Goal: Task Accomplishment & Management: Use online tool/utility

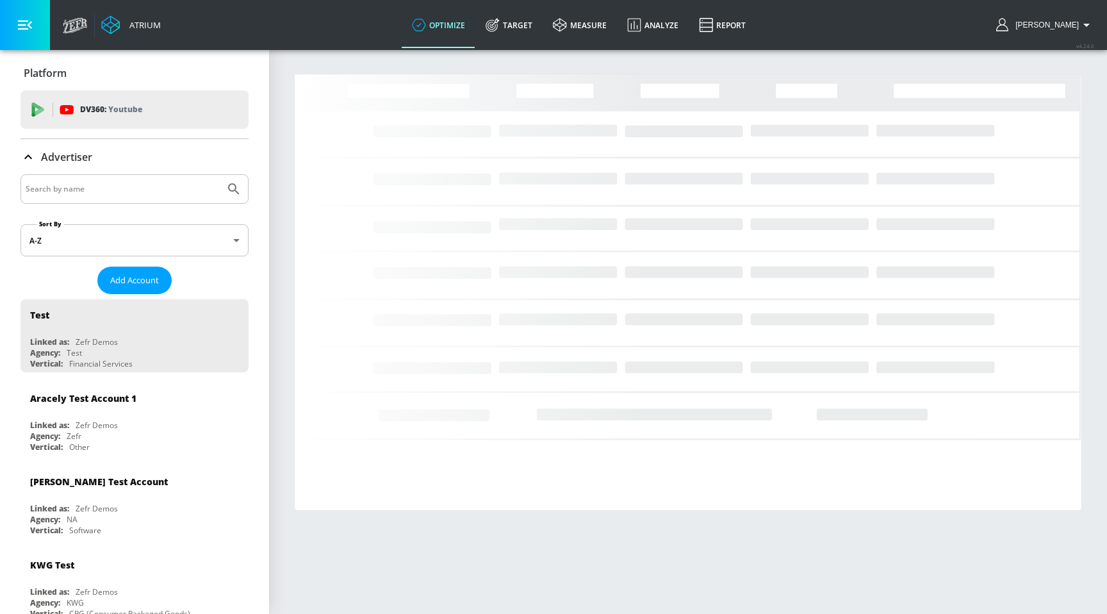
click at [131, 187] on input "Search by name" at bounding box center [123, 189] width 194 height 17
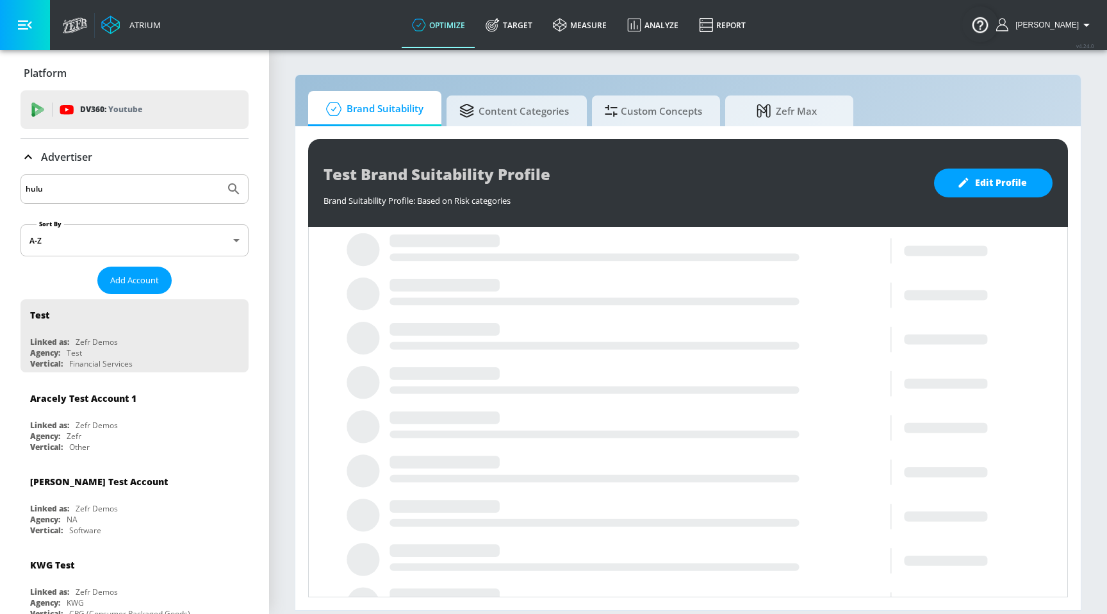
type input "hulu"
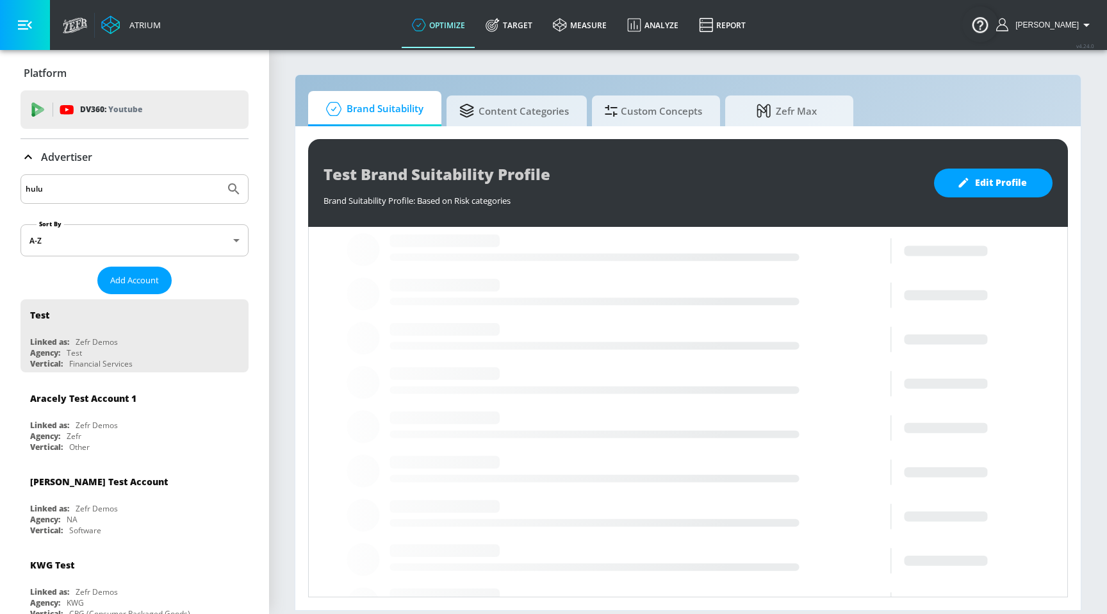
click at [220, 175] on button "Submit Search" at bounding box center [234, 189] width 28 height 28
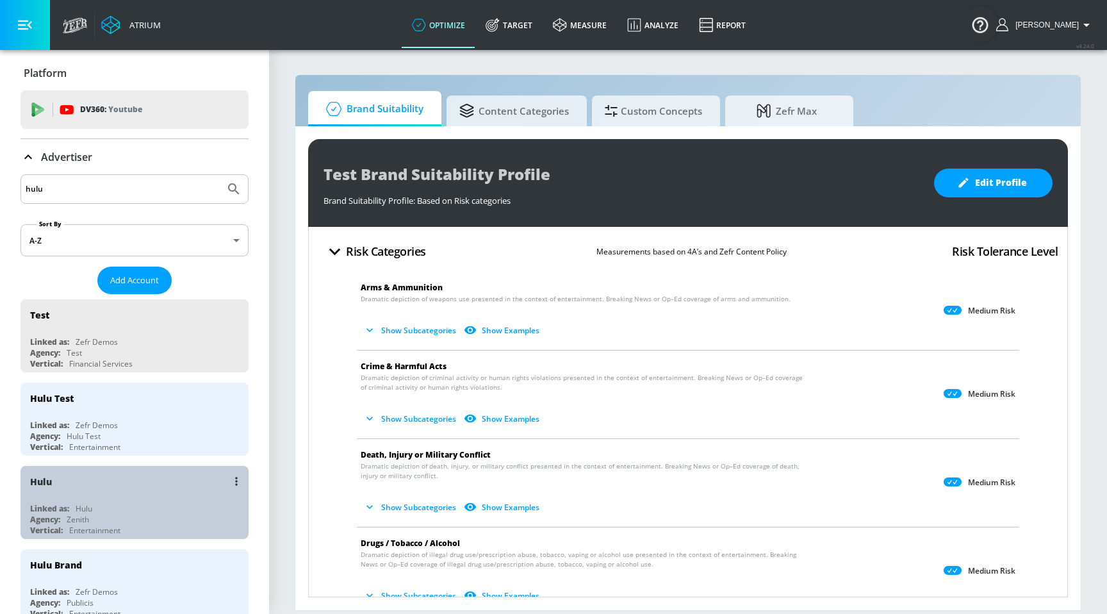
click at [45, 488] on div "Hulu" at bounding box center [137, 481] width 215 height 31
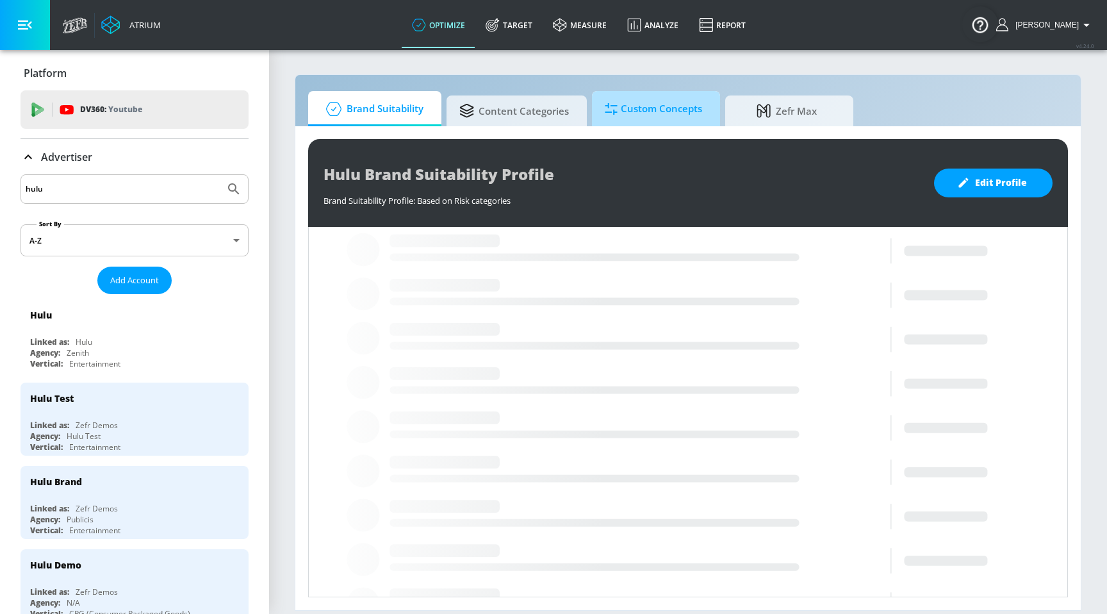
click at [651, 108] on span "Custom Concepts" at bounding box center [653, 109] width 97 height 31
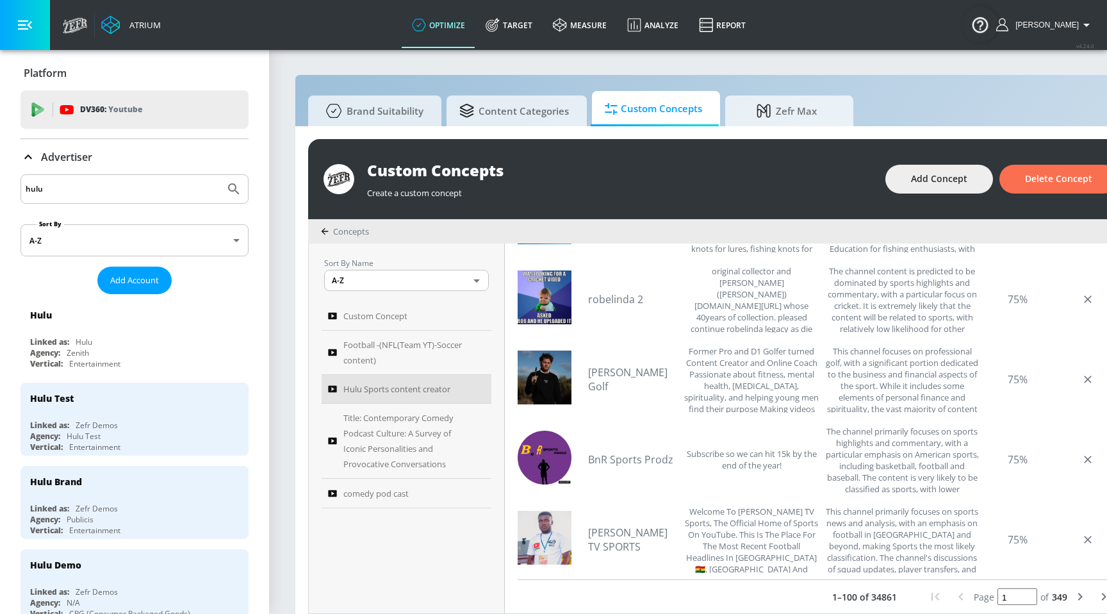
scroll to position [2418, 0]
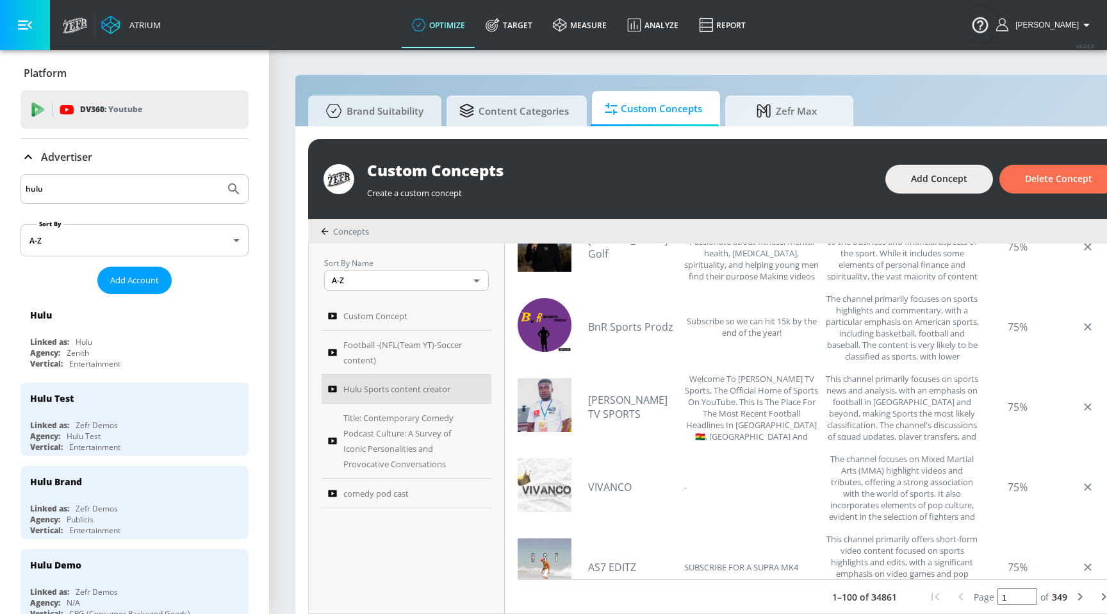
click at [1074, 602] on icon "next page" at bounding box center [1080, 596] width 15 height 15
type input "2"
click at [1079, 599] on icon "next page" at bounding box center [1081, 597] width 4 height 8
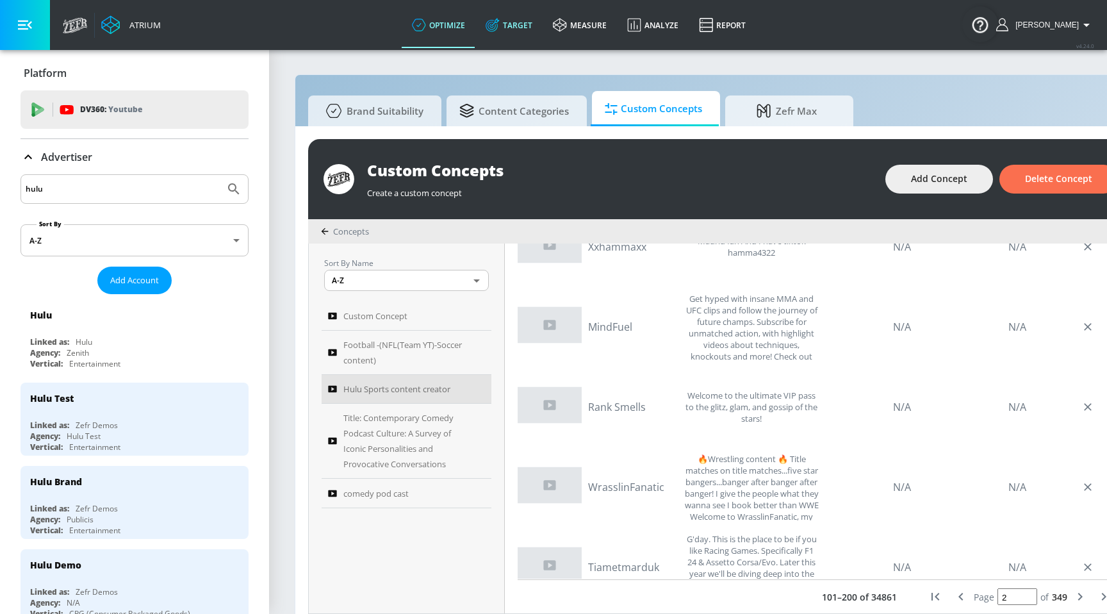
click at [527, 12] on link "Target" at bounding box center [508, 25] width 67 height 46
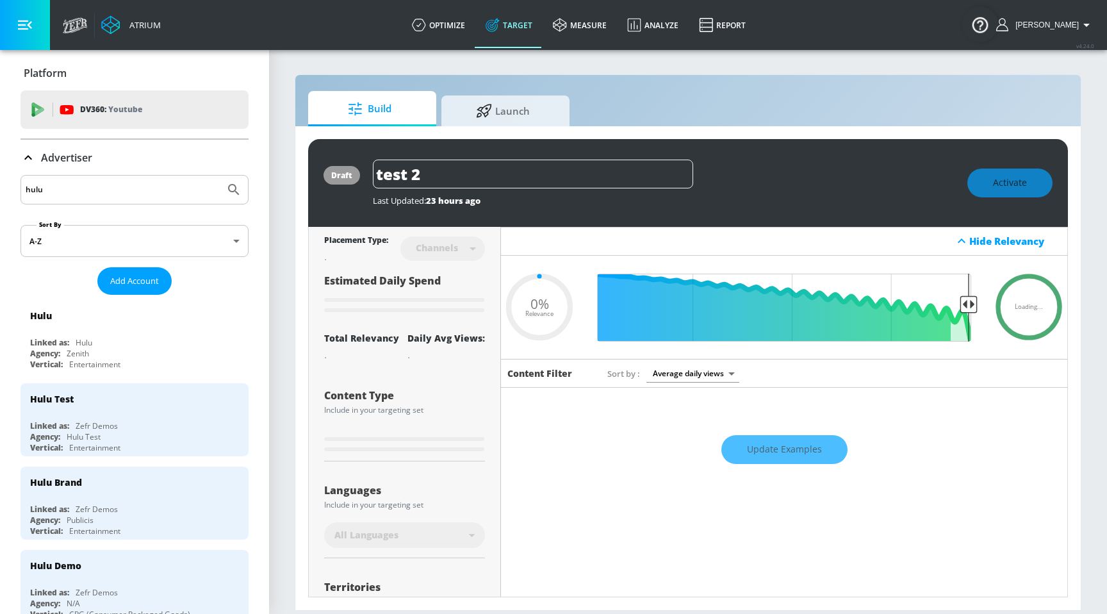
click at [156, 151] on div "Advertiser" at bounding box center [135, 157] width 228 height 15
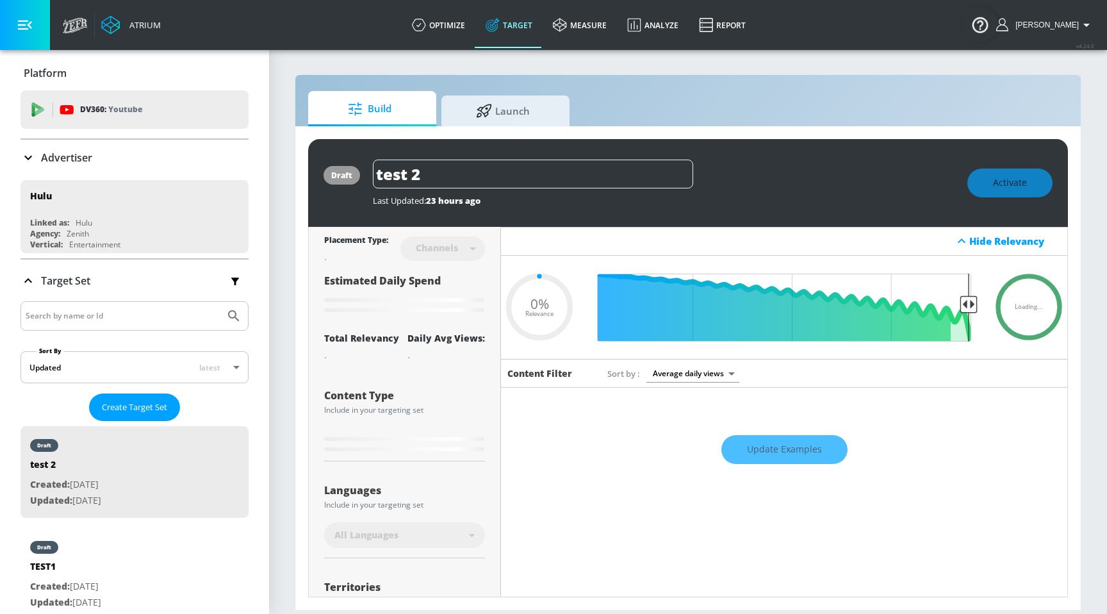
type input "0.6"
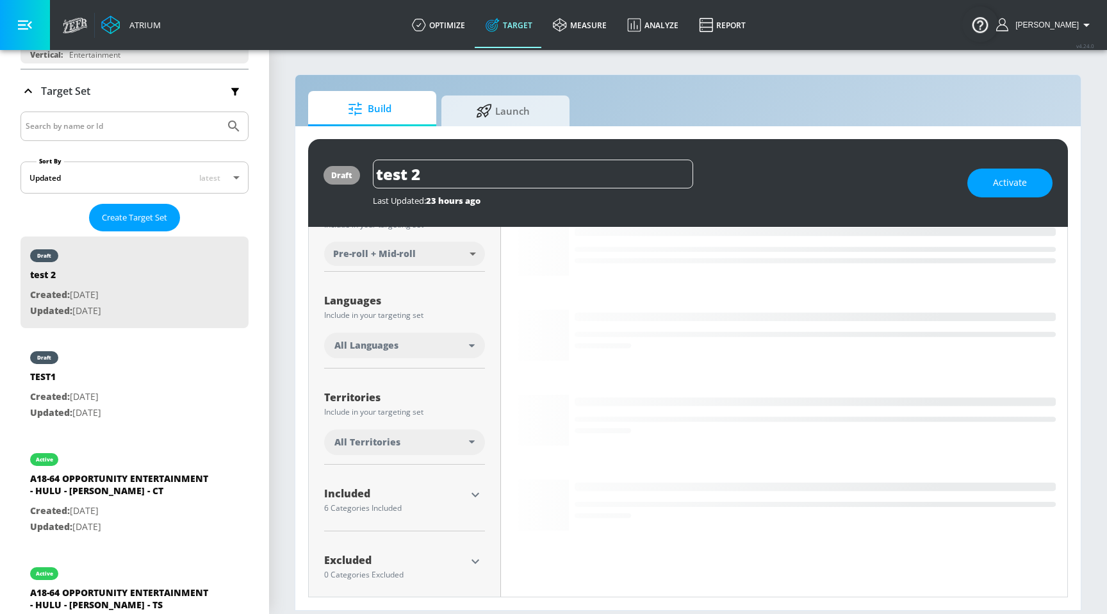
scroll to position [191, 0]
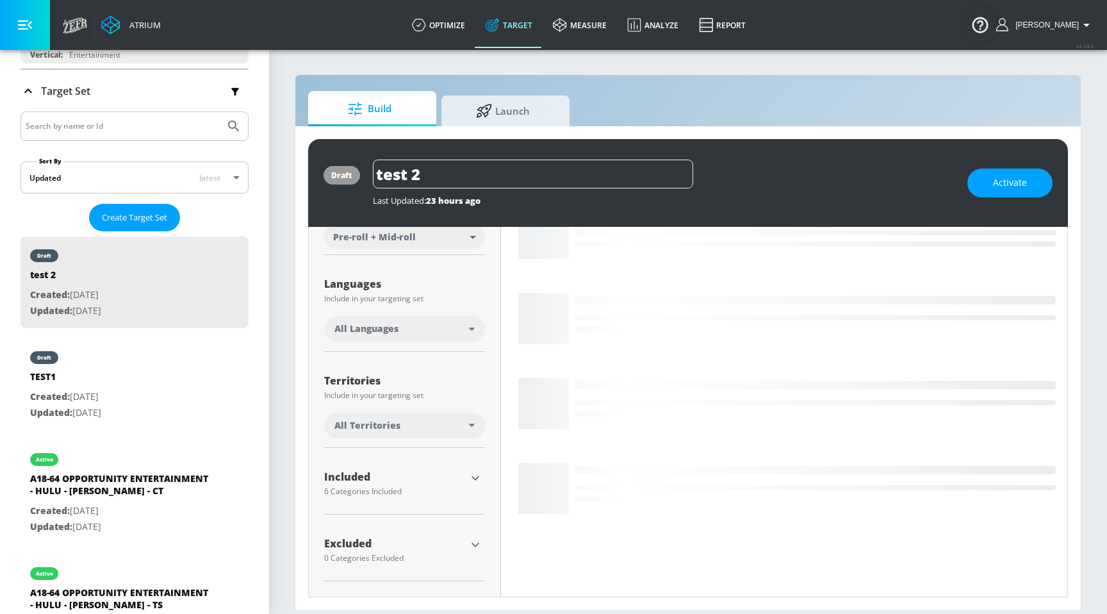
click at [480, 482] on icon "button" at bounding box center [475, 477] width 15 height 15
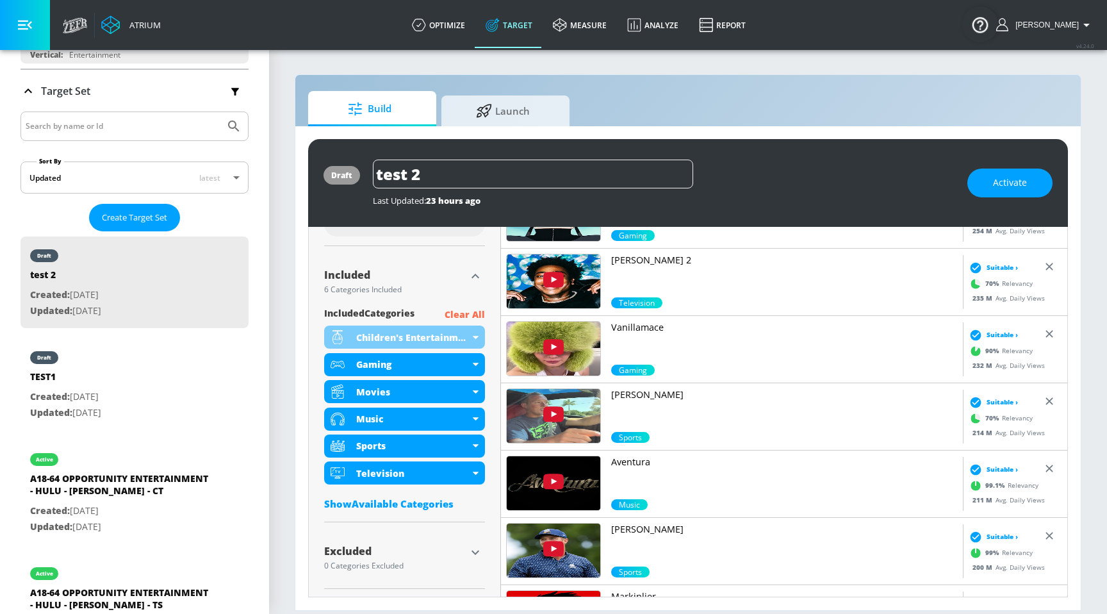
scroll to position [412, 0]
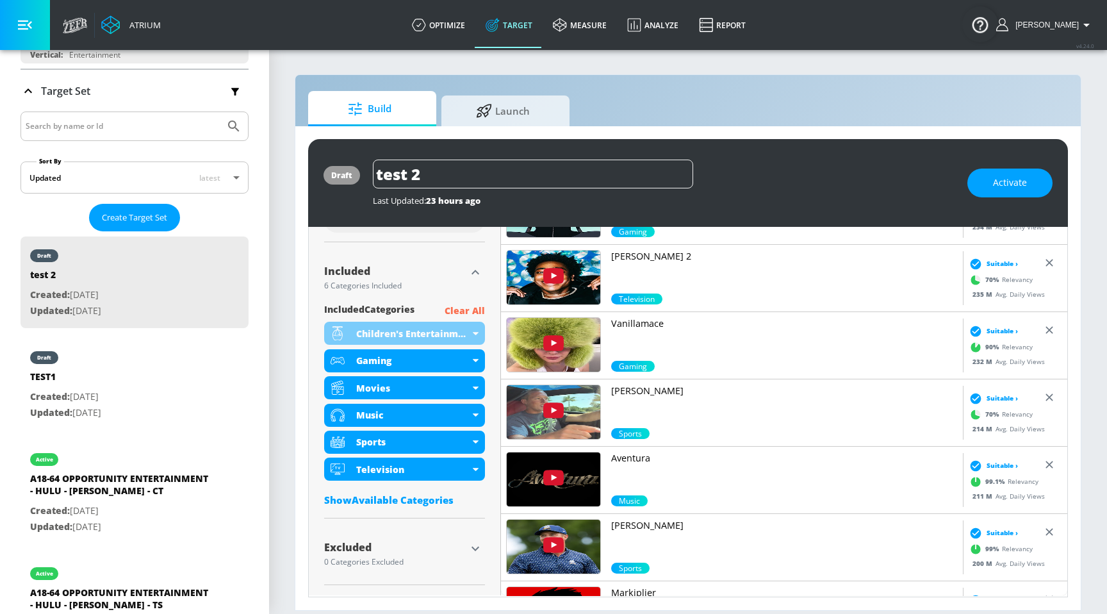
click at [182, 370] on div "draft TEST1 Created: [DATE] Updated: [DATE]" at bounding box center [135, 384] width 228 height 92
type input "TEST1"
type input "videos"
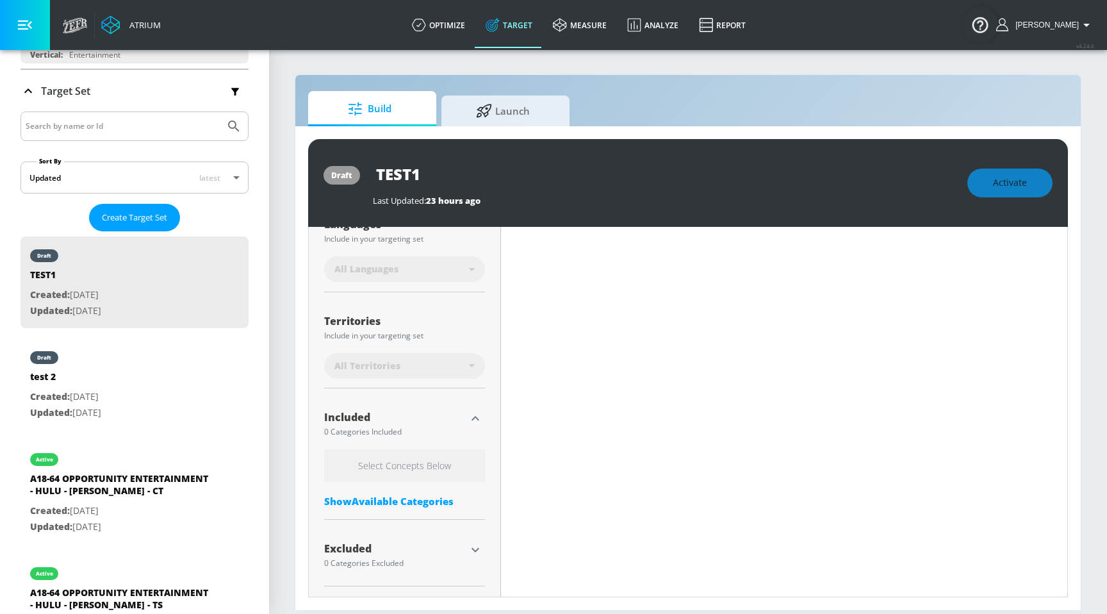
scroll to position [266, 0]
type input "0.76"
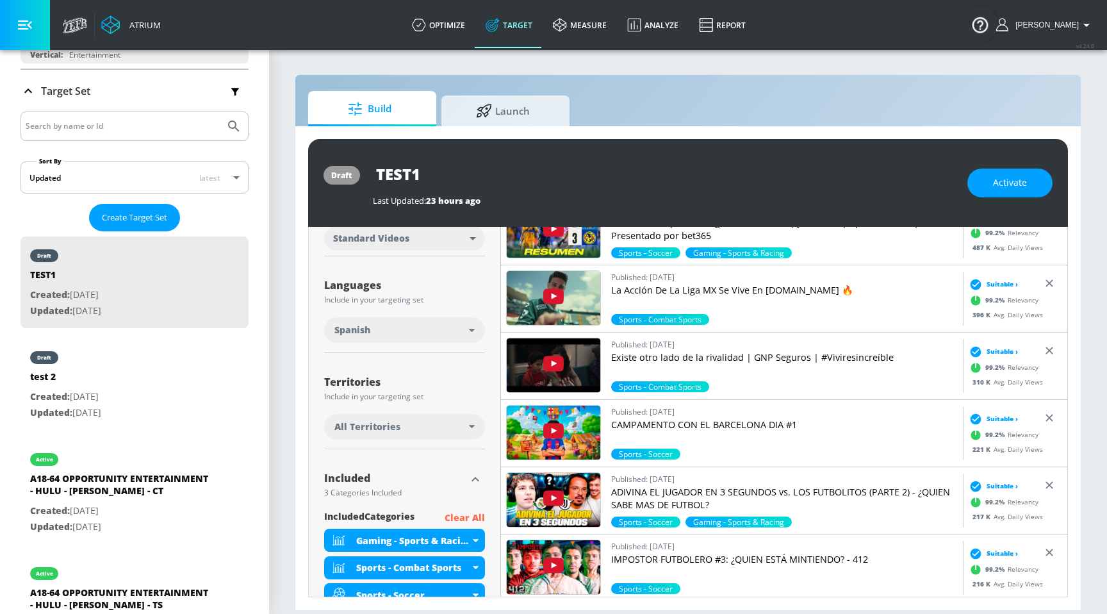
scroll to position [182, 0]
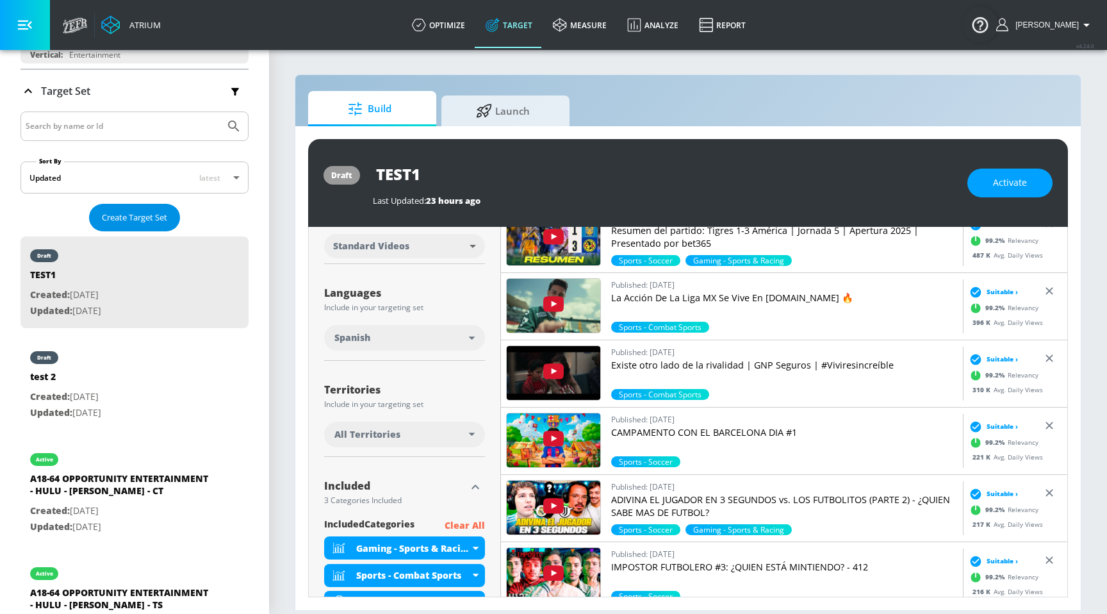
click at [165, 215] on span "Create Target Set" at bounding box center [134, 217] width 65 height 15
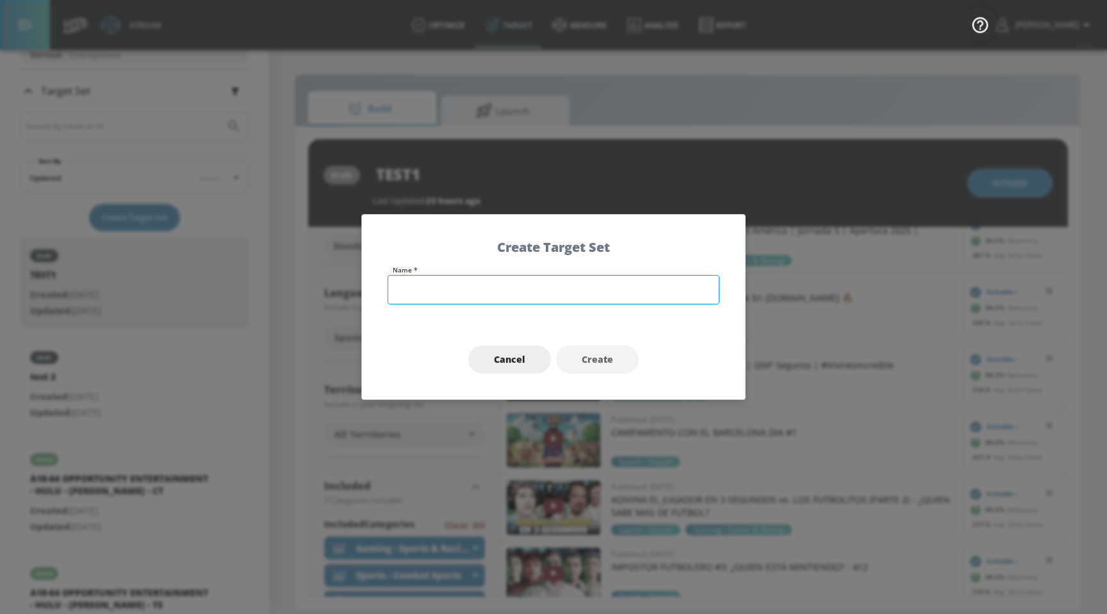
click at [408, 288] on input "text" at bounding box center [554, 289] width 332 height 29
type input "Sports content creators"
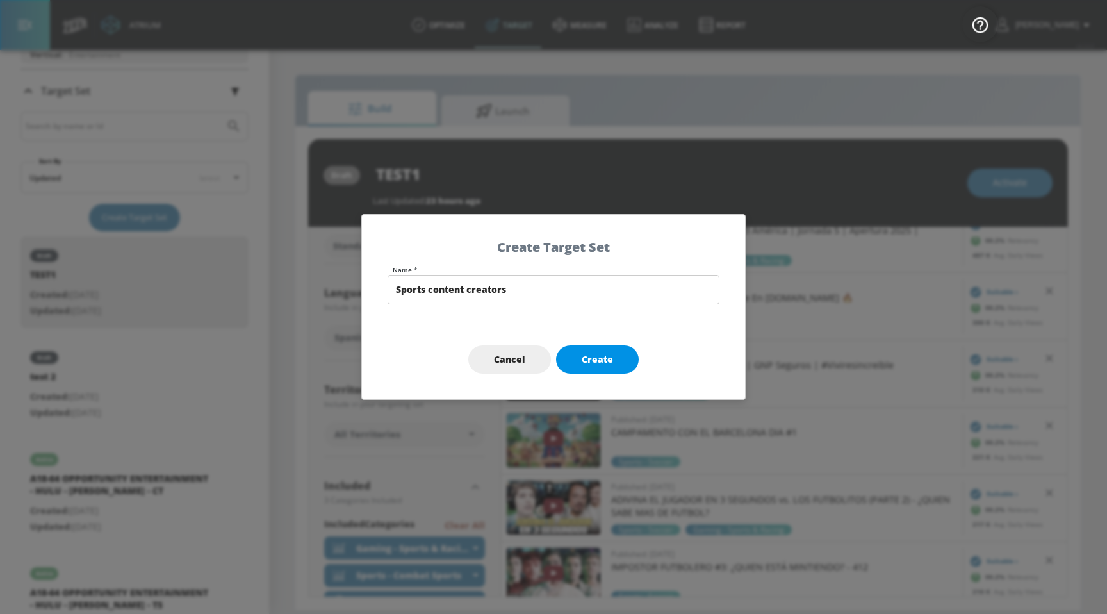
click at [591, 352] on span "Create" at bounding box center [597, 360] width 31 height 16
click at [586, 360] on div "Cancel Create" at bounding box center [553, 360] width 383 height 80
type input "Sports content creators"
type input "channels"
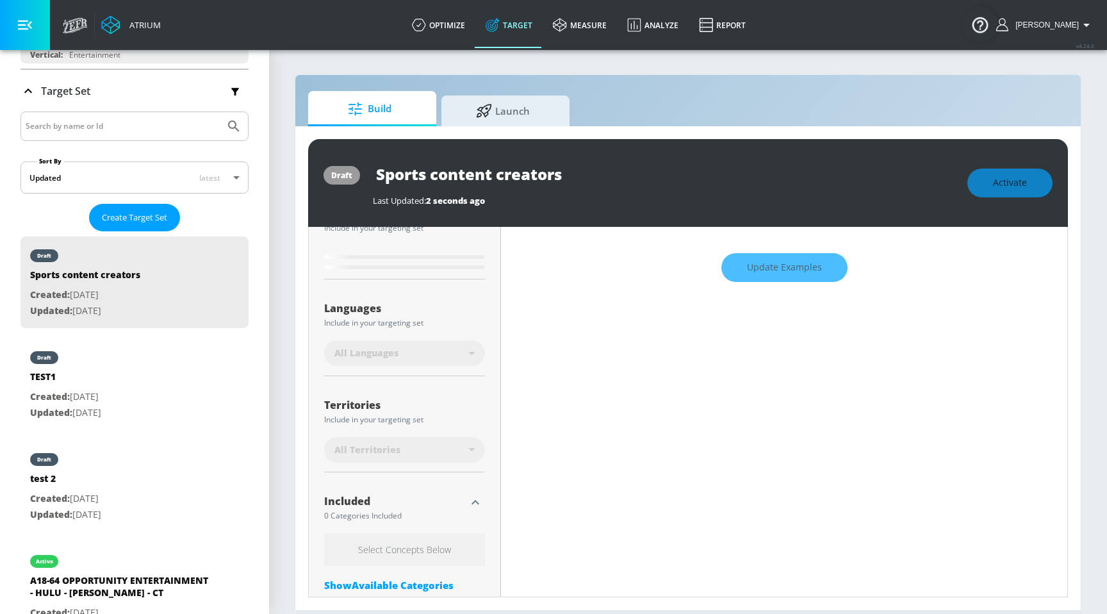
scroll to position [192, 0]
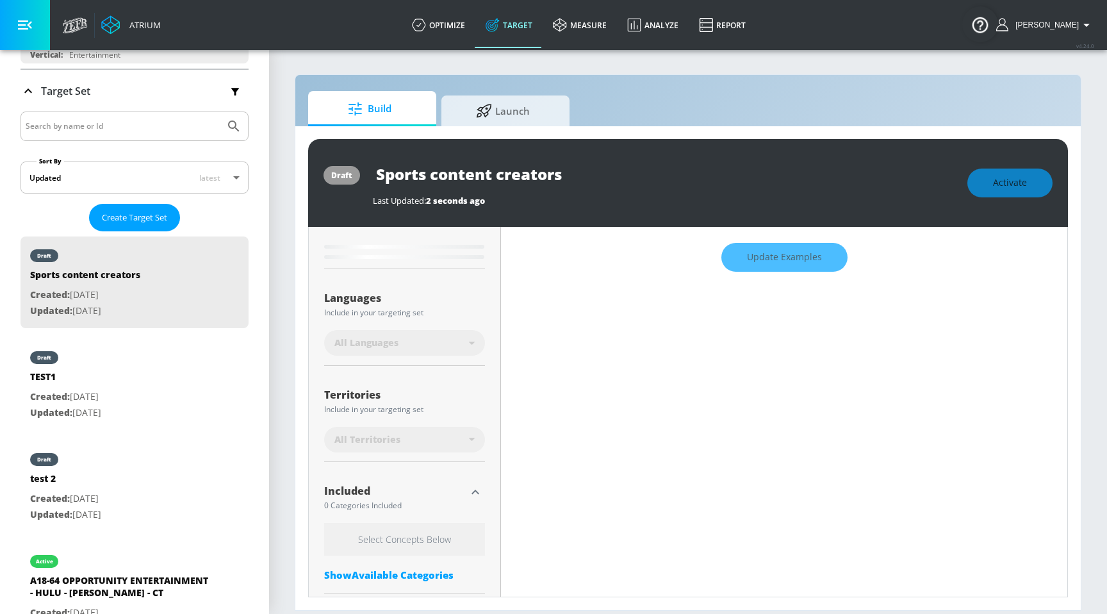
type input "0.6"
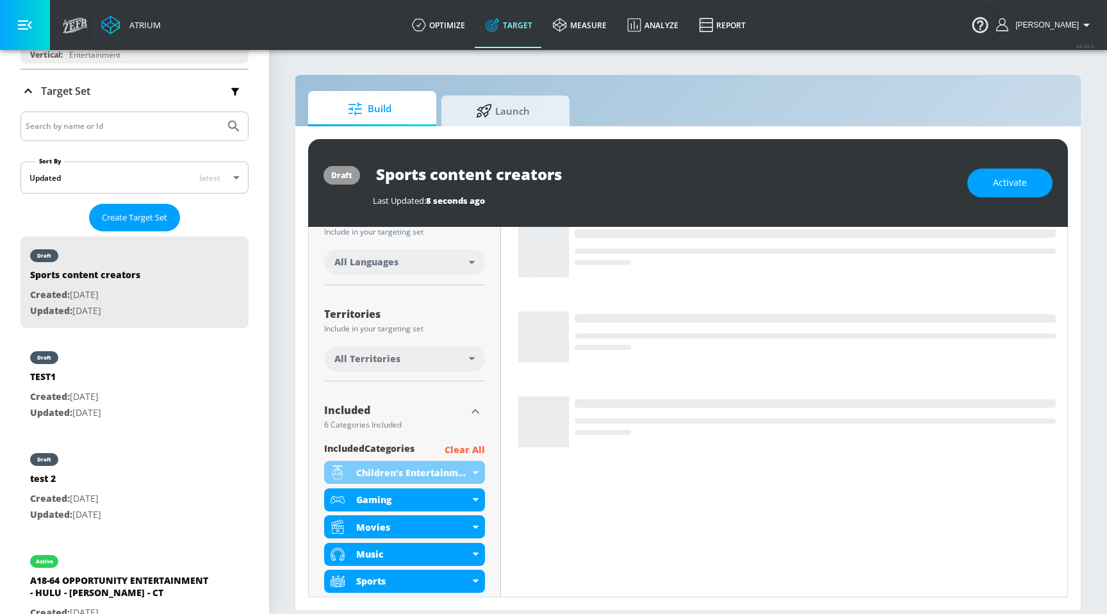
scroll to position [327, 0]
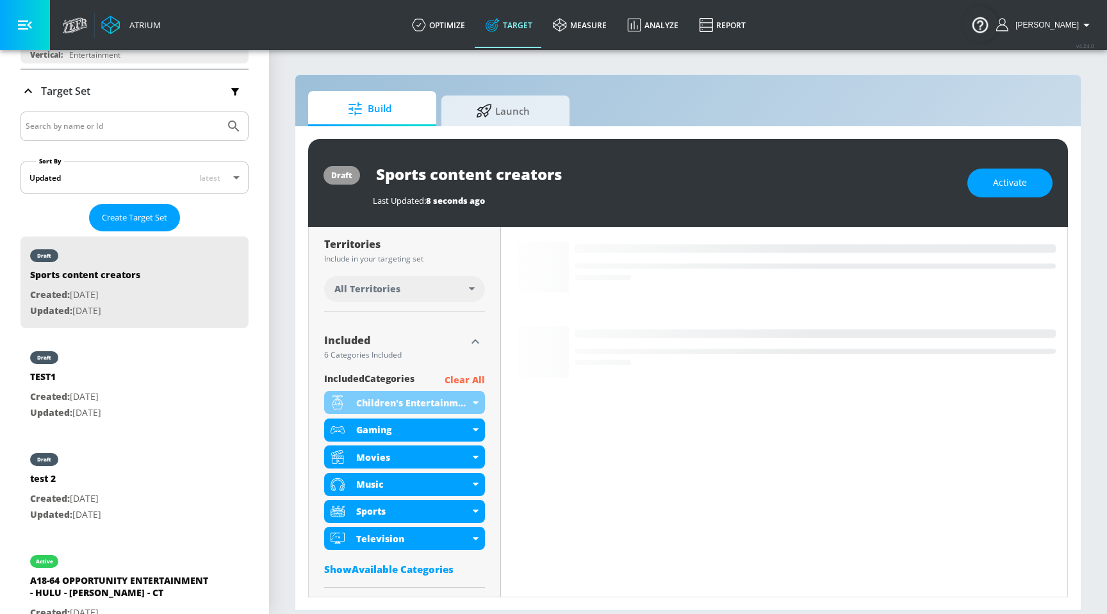
click at [479, 373] on p "Clear All" at bounding box center [465, 380] width 40 height 16
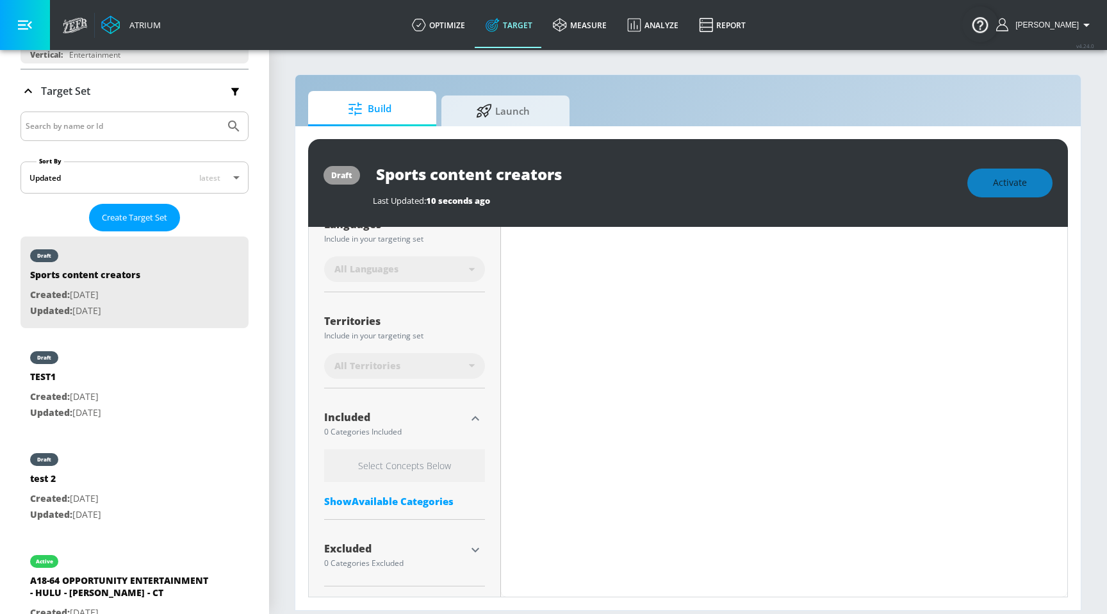
click at [404, 500] on div "Show Available Categories" at bounding box center [404, 501] width 161 height 13
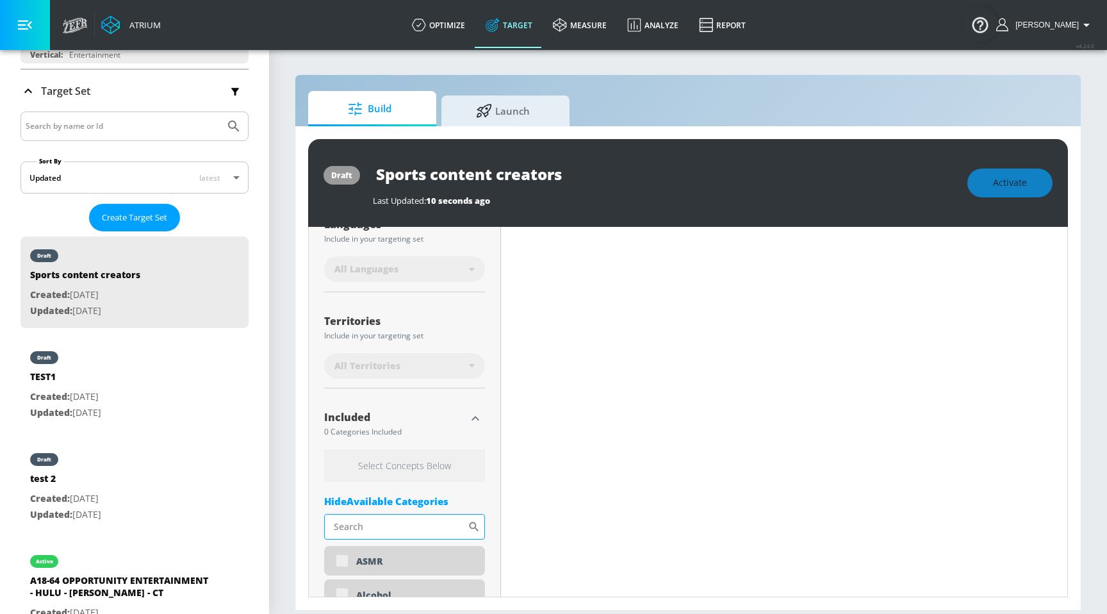
click at [387, 531] on input "Sort By" at bounding box center [396, 527] width 144 height 26
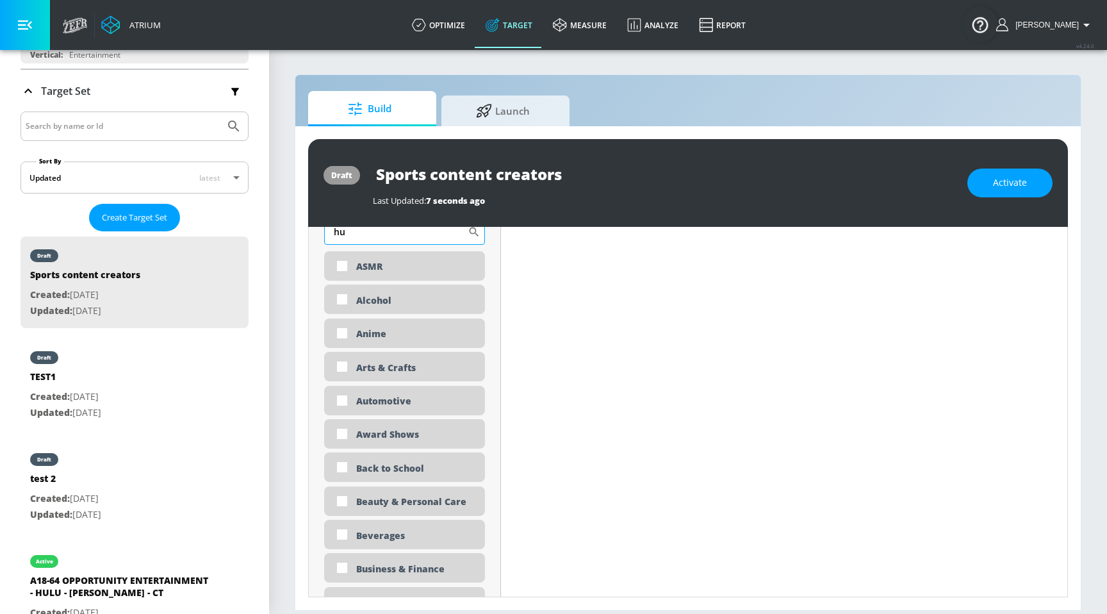
type input "h"
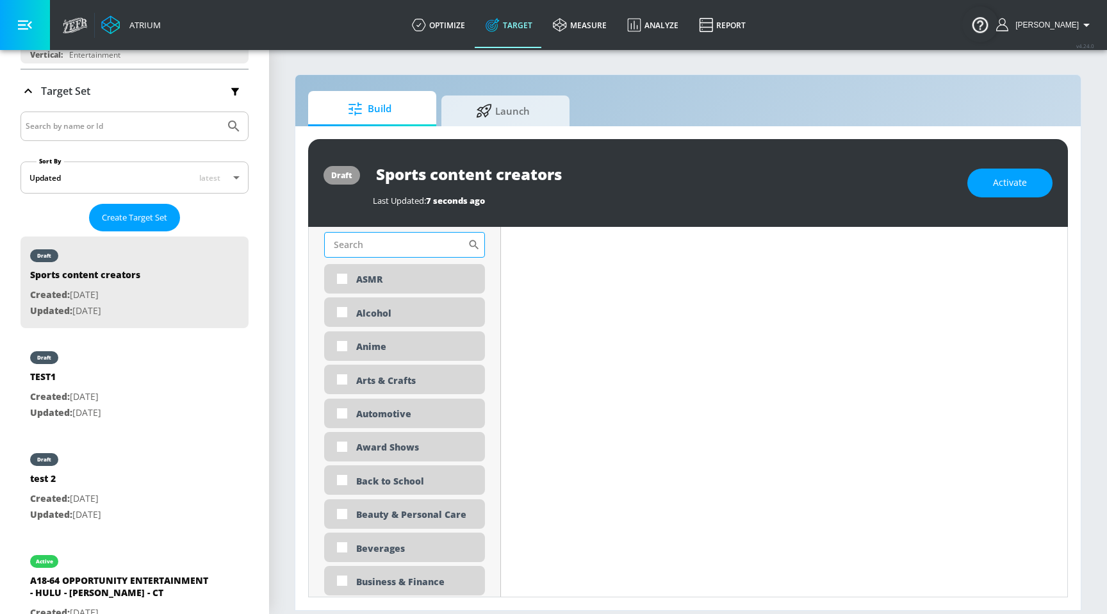
type input "s"
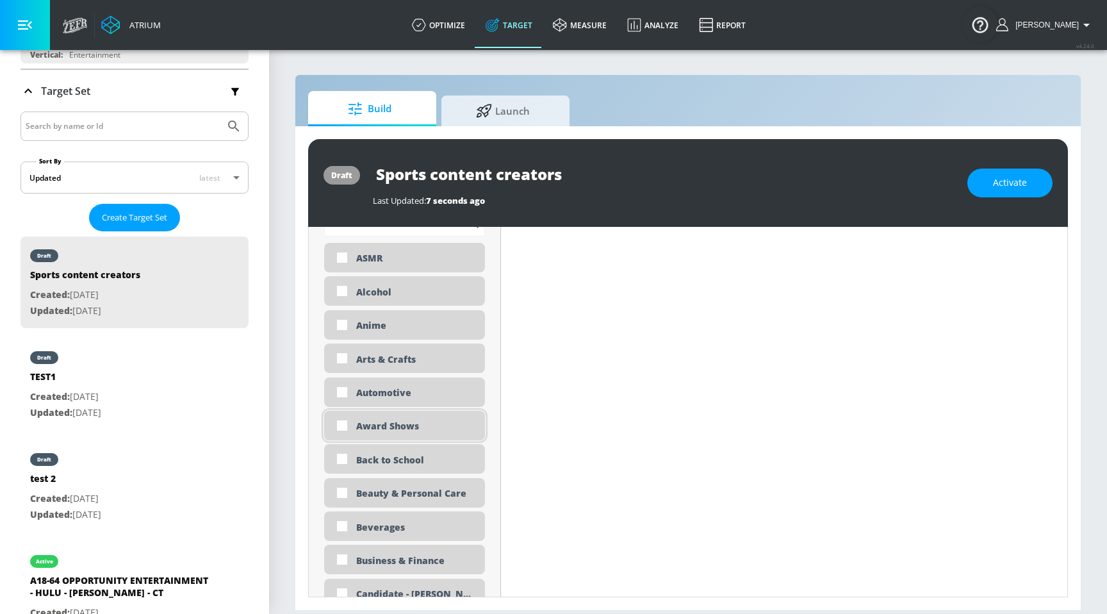
type input "c"
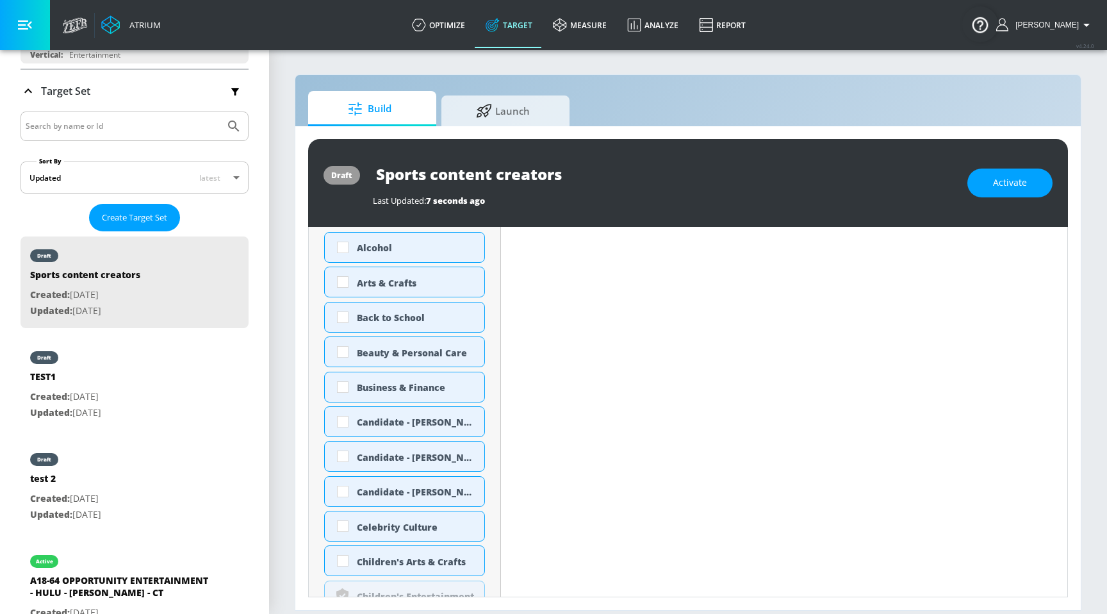
scroll to position [484, 0]
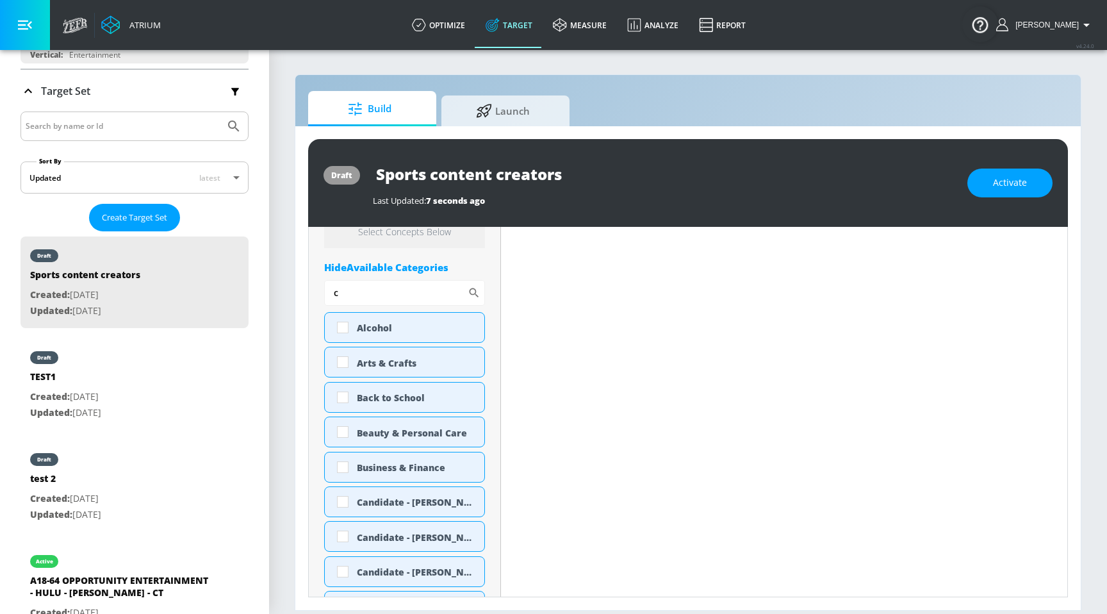
type input "c"
click at [507, 34] on link "Target" at bounding box center [508, 25] width 67 height 46
click at [507, 98] on span "Launch" at bounding box center [502, 109] width 97 height 31
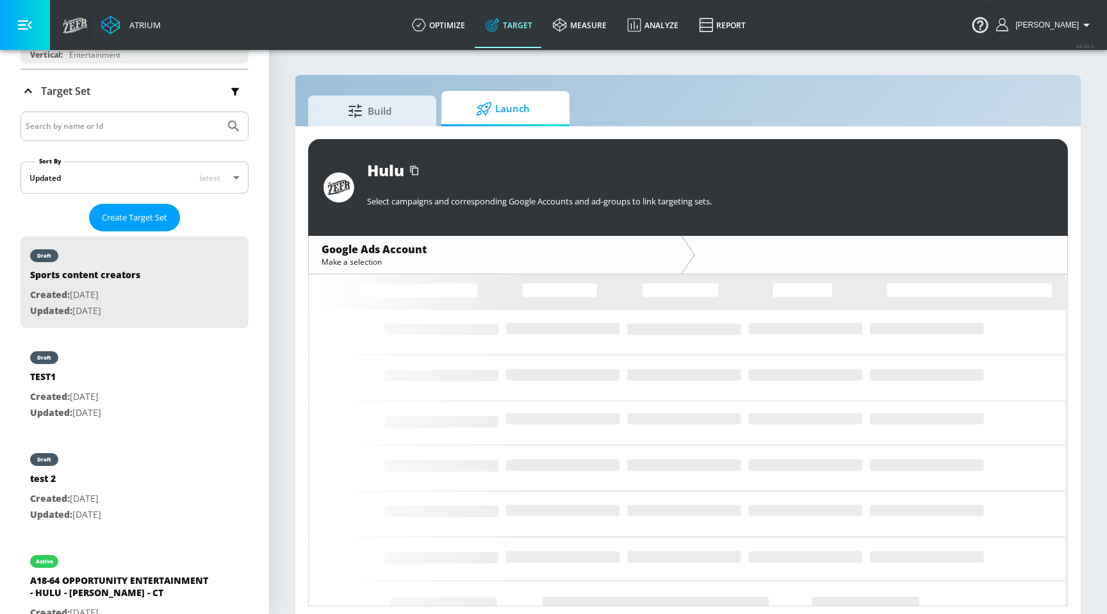
click at [439, 54] on section "Build Launch Hulu Select campaigns and corresponding Google Accounts and ad-gro…" at bounding box center [688, 334] width 838 height 571
click at [444, 45] on link "optimize" at bounding box center [439, 25] width 74 height 46
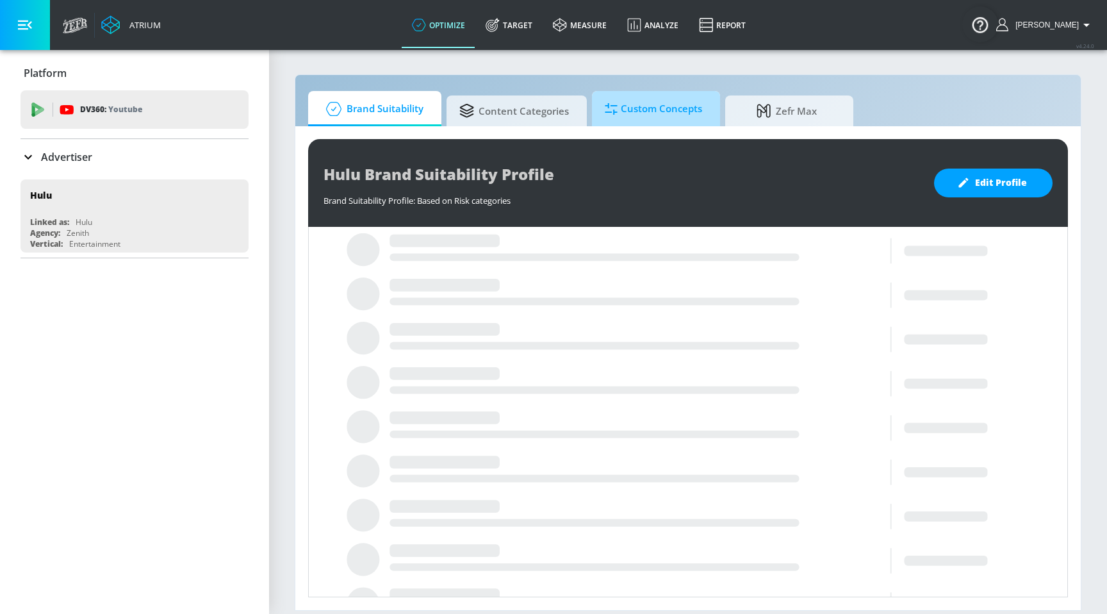
click at [618, 108] on div at bounding box center [613, 109] width 16 height 14
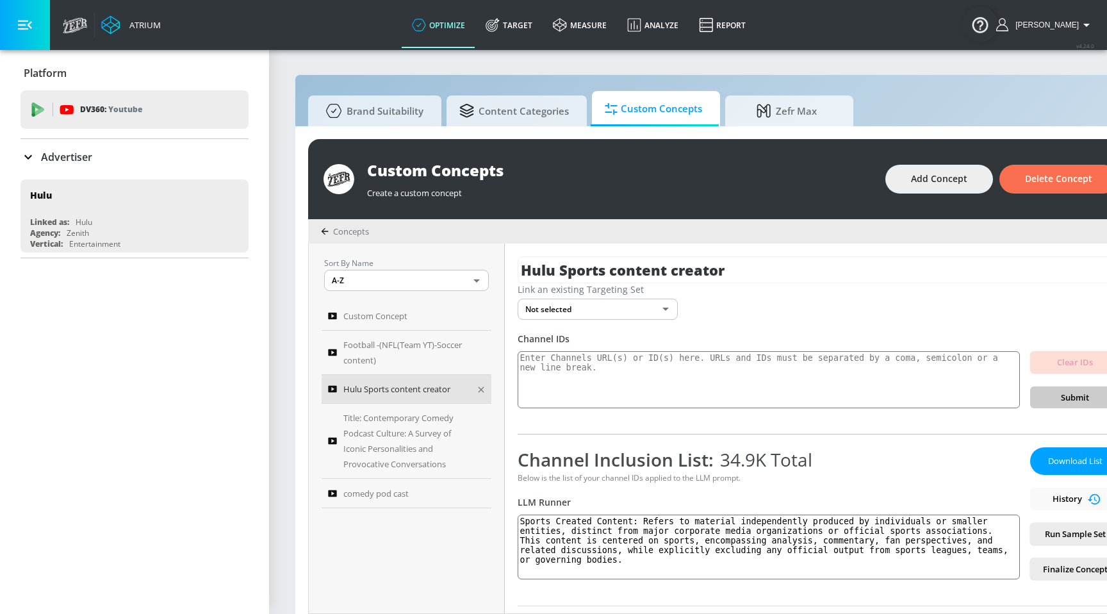
click at [445, 390] on span "Hulu Sports content creator" at bounding box center [396, 388] width 107 height 15
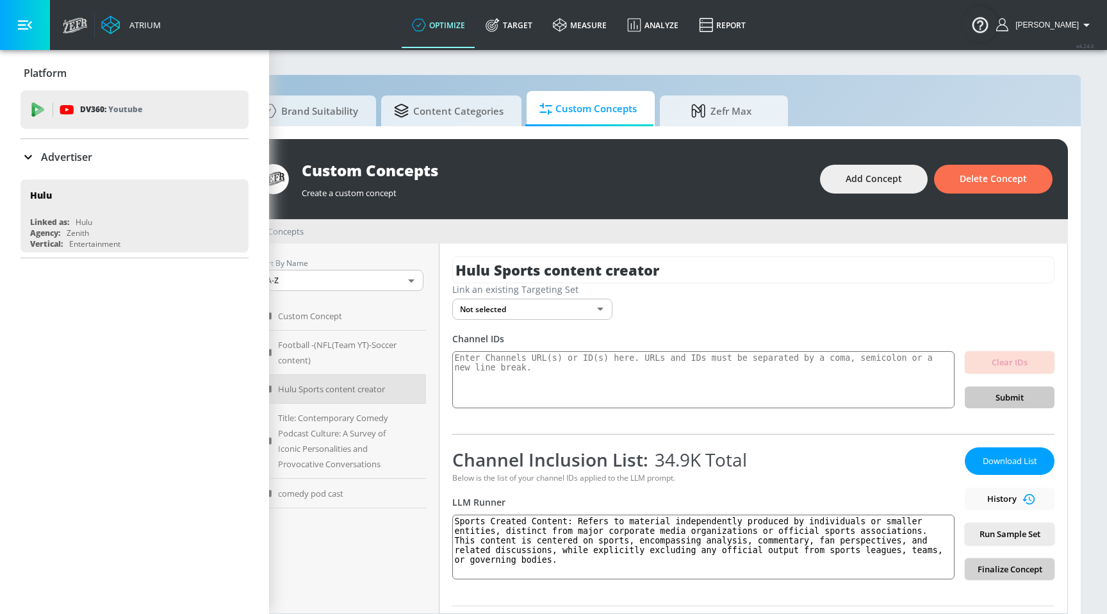
click at [1007, 573] on span "Finalize Concept" at bounding box center [1009, 569] width 69 height 15
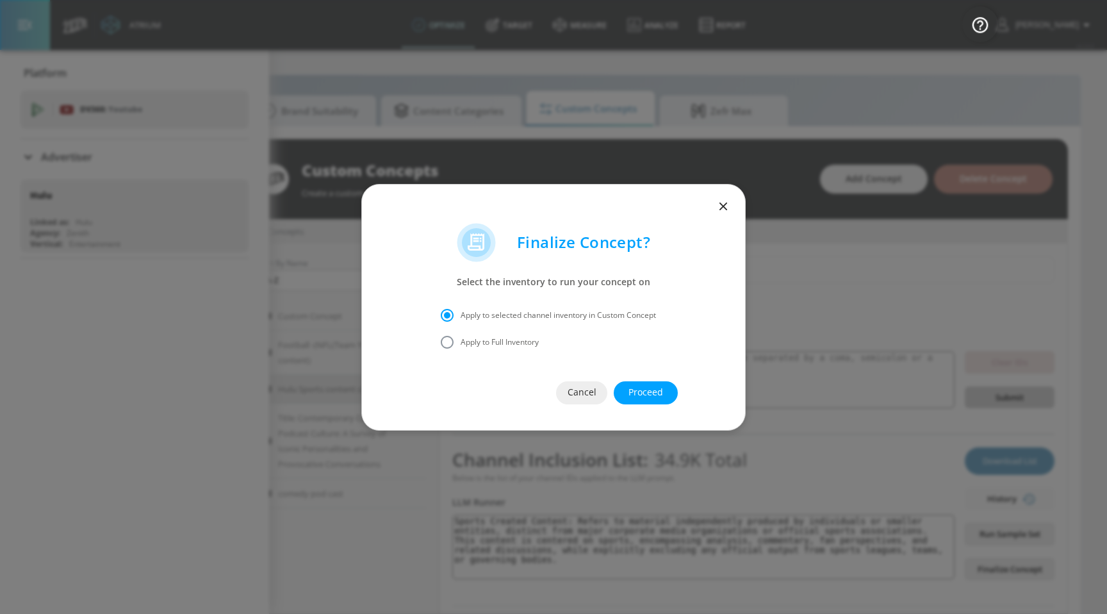
click at [499, 340] on span "Apply to Full Inventory" at bounding box center [500, 342] width 78 height 12
click at [461, 340] on input "Apply to Full Inventory" at bounding box center [447, 342] width 27 height 27
radio input "true"
click at [515, 304] on label "Apply to selected channel inventory in Custom Concept" at bounding box center [545, 315] width 222 height 27
click at [461, 304] on input "Apply to selected channel inventory in Custom Concept" at bounding box center [447, 315] width 27 height 27
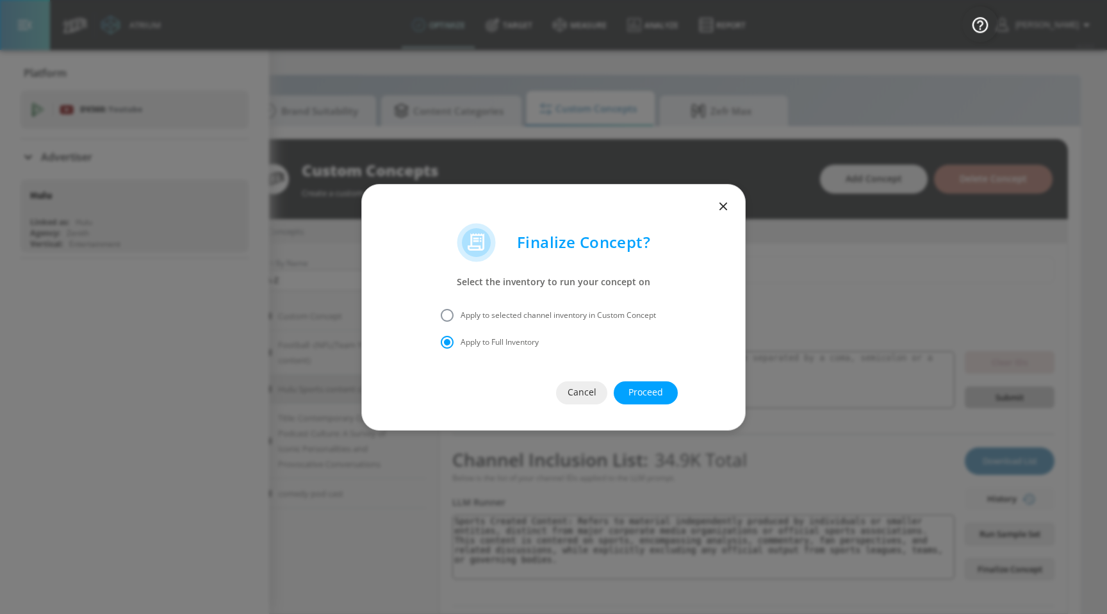
radio input "true"
click at [648, 392] on span "Proceed" at bounding box center [646, 392] width 13 height 16
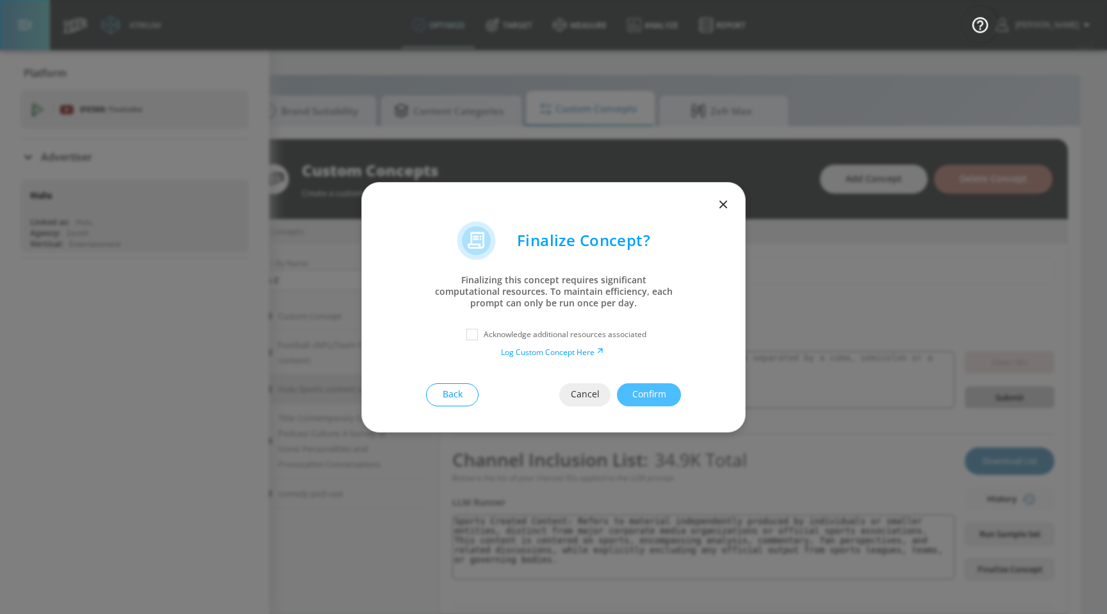
click at [543, 329] on p "Acknowledge additional resources associated" at bounding box center [565, 335] width 163 height 12
click at [495, 334] on p "Acknowledge additional resources associated" at bounding box center [565, 335] width 163 height 12
click at [475, 334] on input "checkbox" at bounding box center [472, 334] width 23 height 23
checkbox input "true"
click at [647, 391] on span "Confirm" at bounding box center [649, 394] width 13 height 16
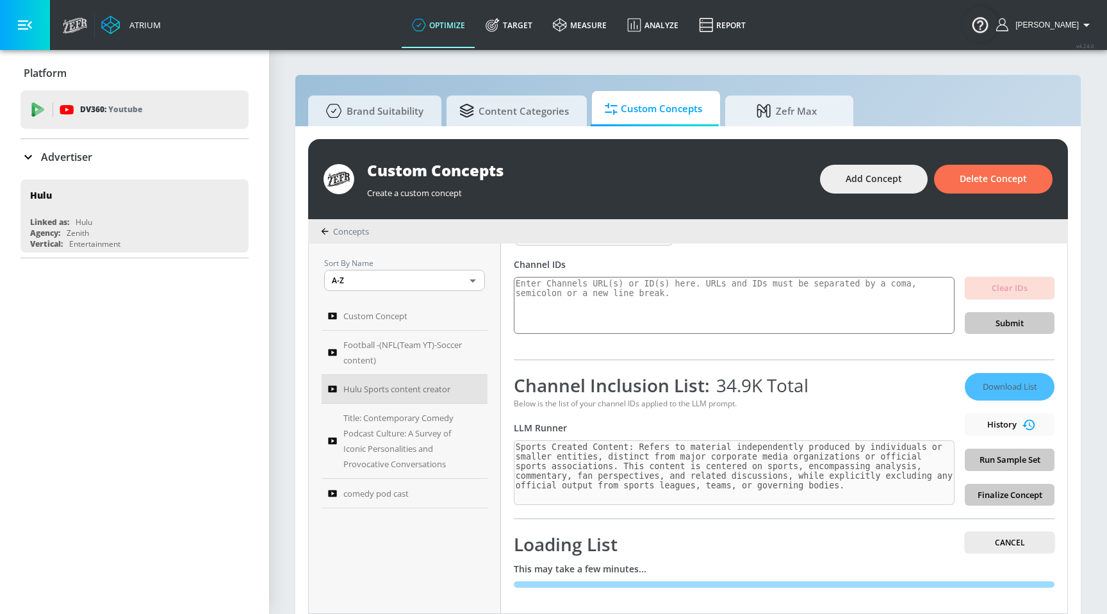
scroll to position [13, 0]
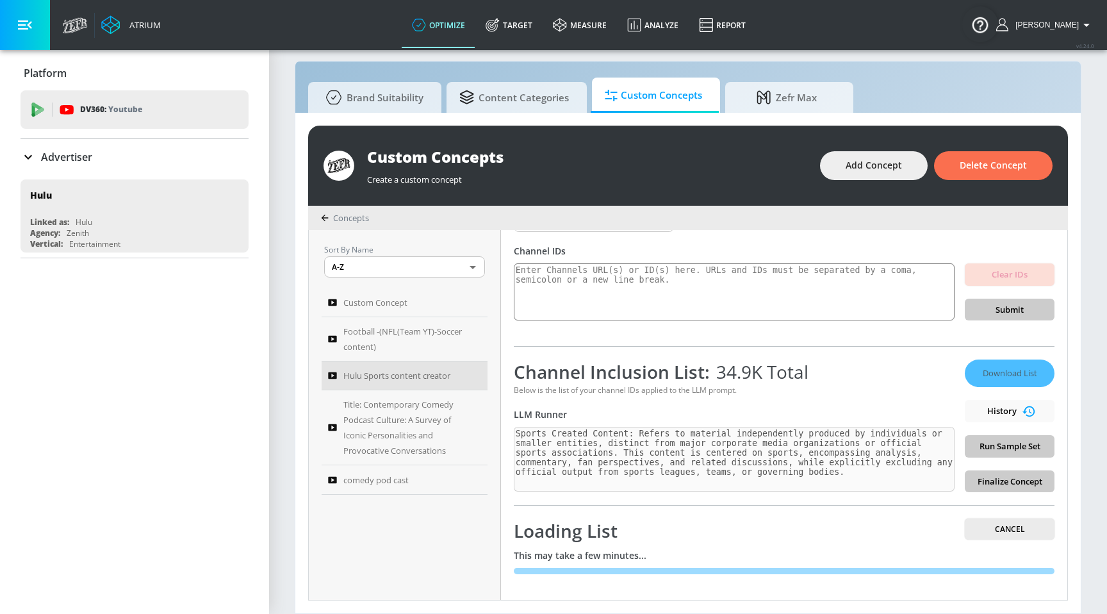
click at [1007, 409] on div "Download List History Run Sample Set Finalize Concept" at bounding box center [1010, 426] width 90 height 133
click at [998, 412] on div "Download List History Run Sample Set Finalize Concept" at bounding box center [1010, 426] width 90 height 133
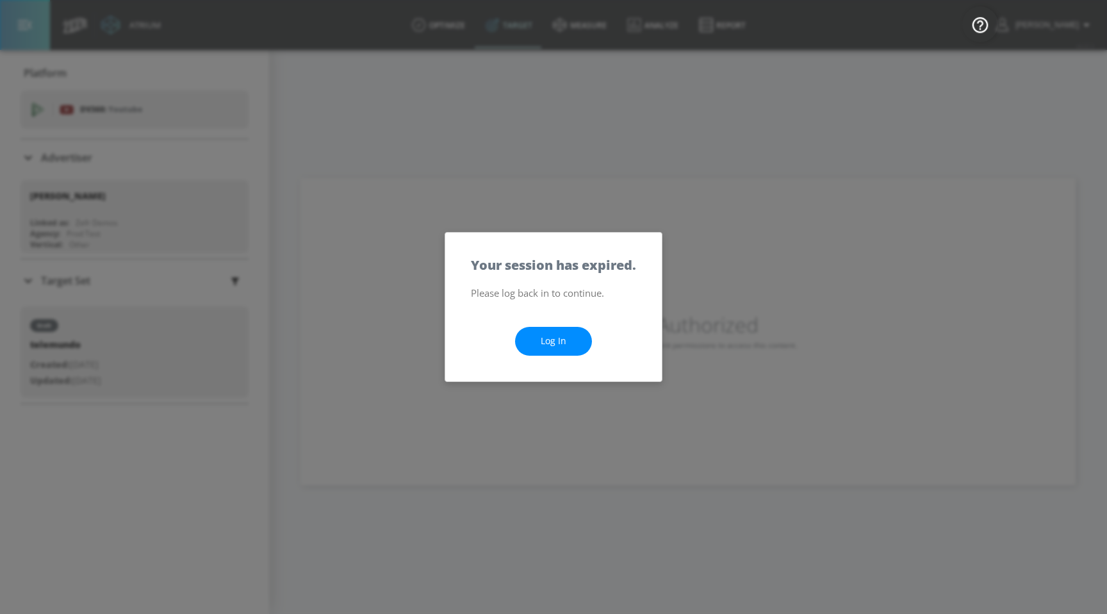
click at [536, 342] on link "Log In" at bounding box center [553, 341] width 77 height 29
click at [540, 361] on div "Log In" at bounding box center [553, 341] width 217 height 80
click at [553, 363] on div "Log In" at bounding box center [553, 341] width 217 height 80
click at [563, 356] on div "Log In" at bounding box center [553, 341] width 217 height 80
